Goal: Book appointment/travel/reservation

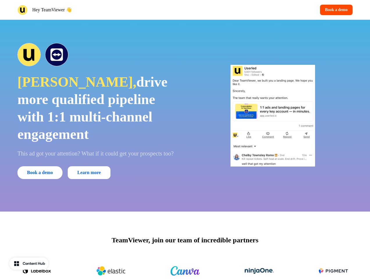
click at [185, 10] on div "Hey TeamViewer 👋 Book a demo" at bounding box center [185, 10] width 370 height 20
click at [100, 10] on div "Hey TeamViewer 👋" at bounding box center [99, 10] width 165 height 10
click at [270, 10] on div "Book a demo" at bounding box center [269, 10] width 165 height 10
click at [335, 10] on button "Book a demo" at bounding box center [336, 10] width 33 height 10
click at [185, 116] on div "Chelby, drive more qualified pipeline with 1:1 multi-channel engagement This ad…" at bounding box center [185, 116] width 370 height 192
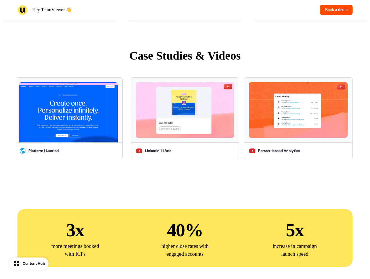
click at [97, 51] on div "Case Studies & Videos LinkedIn 1:1 Ads Person-based Analytics Microsites Accoun…" at bounding box center [185, 105] width 370 height 162
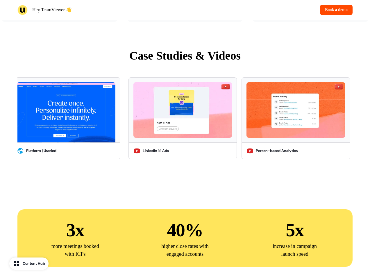
scroll to position [1572, 0]
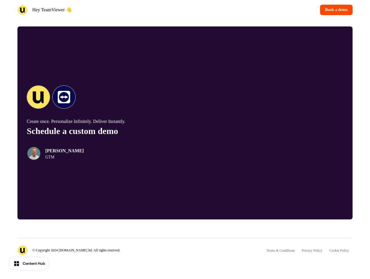
click at [185, 245] on div "© Copyright 2024 [DOMAIN_NAME] ltd. All rights reserved. Terms & Conditions Pri…" at bounding box center [184, 247] width 335 height 18
